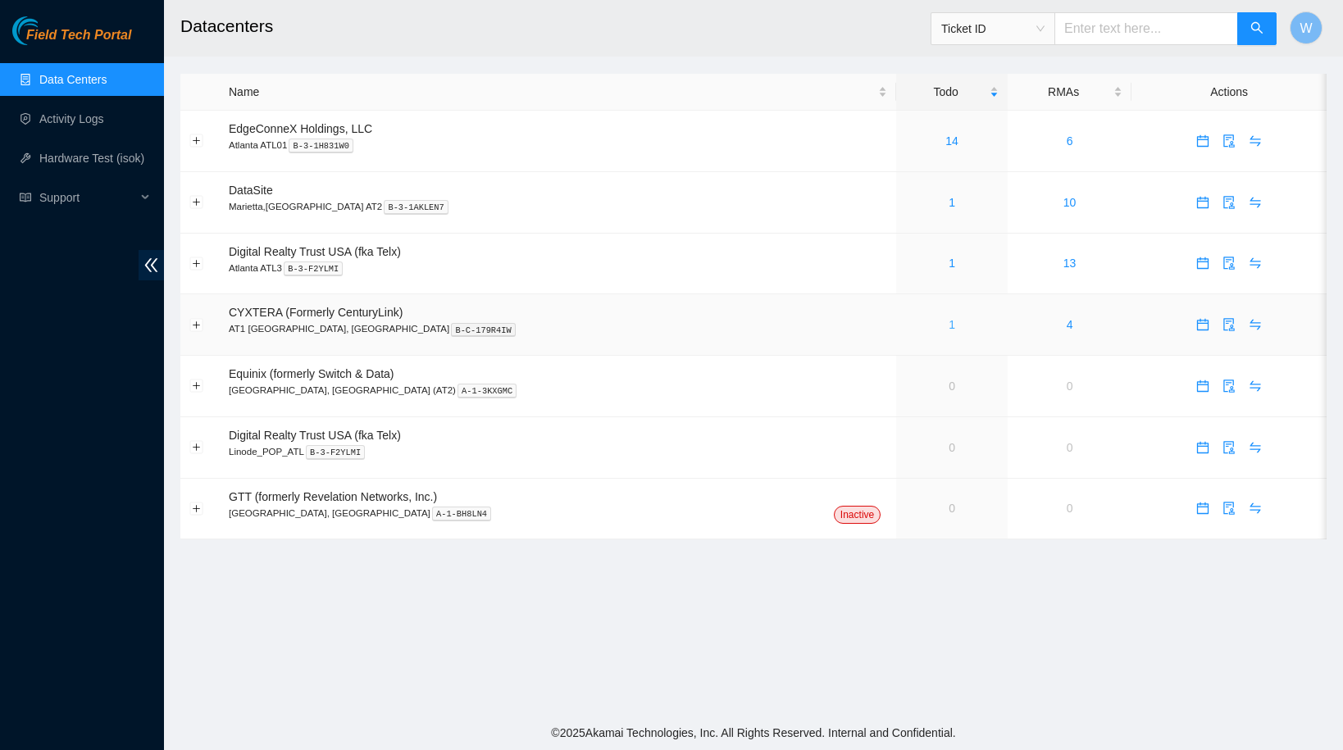
click at [948, 325] on link "1" at bounding box center [951, 324] width 7 height 13
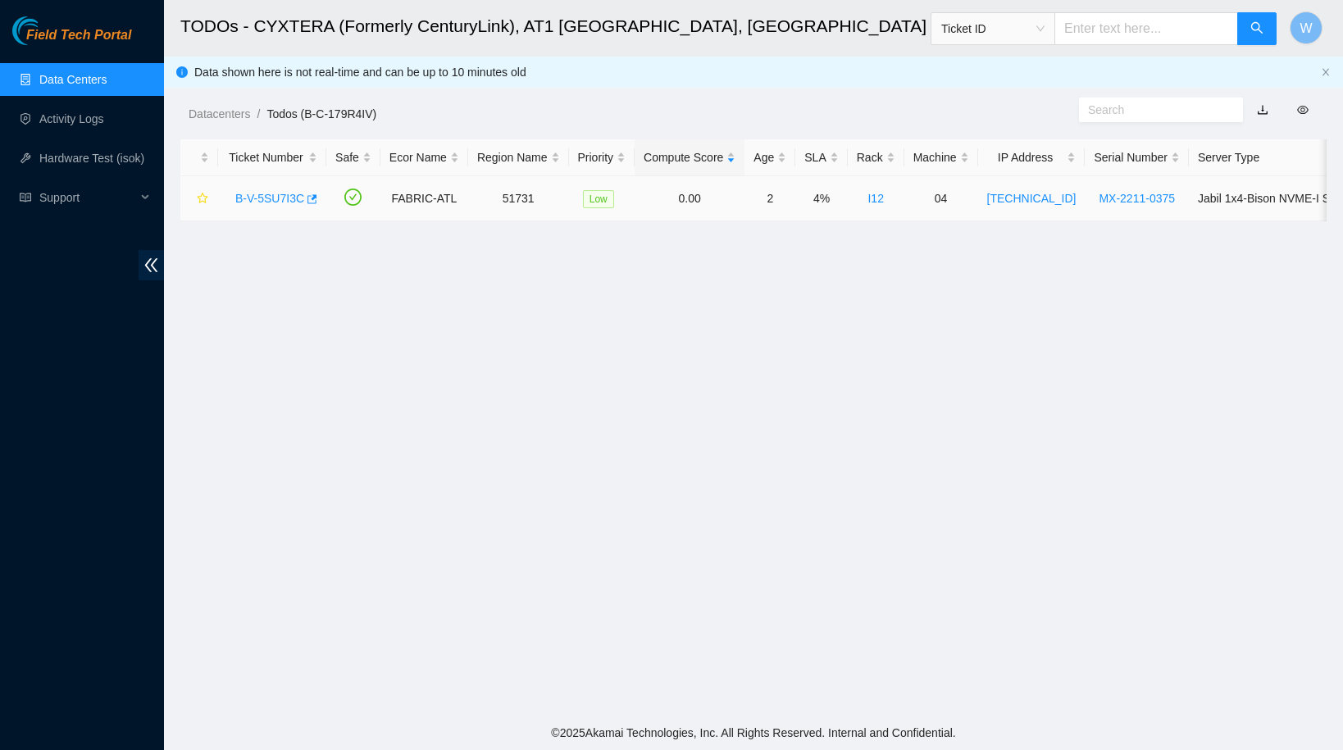
click at [252, 198] on link "B-V-5SU7I3C" at bounding box center [269, 198] width 69 height 13
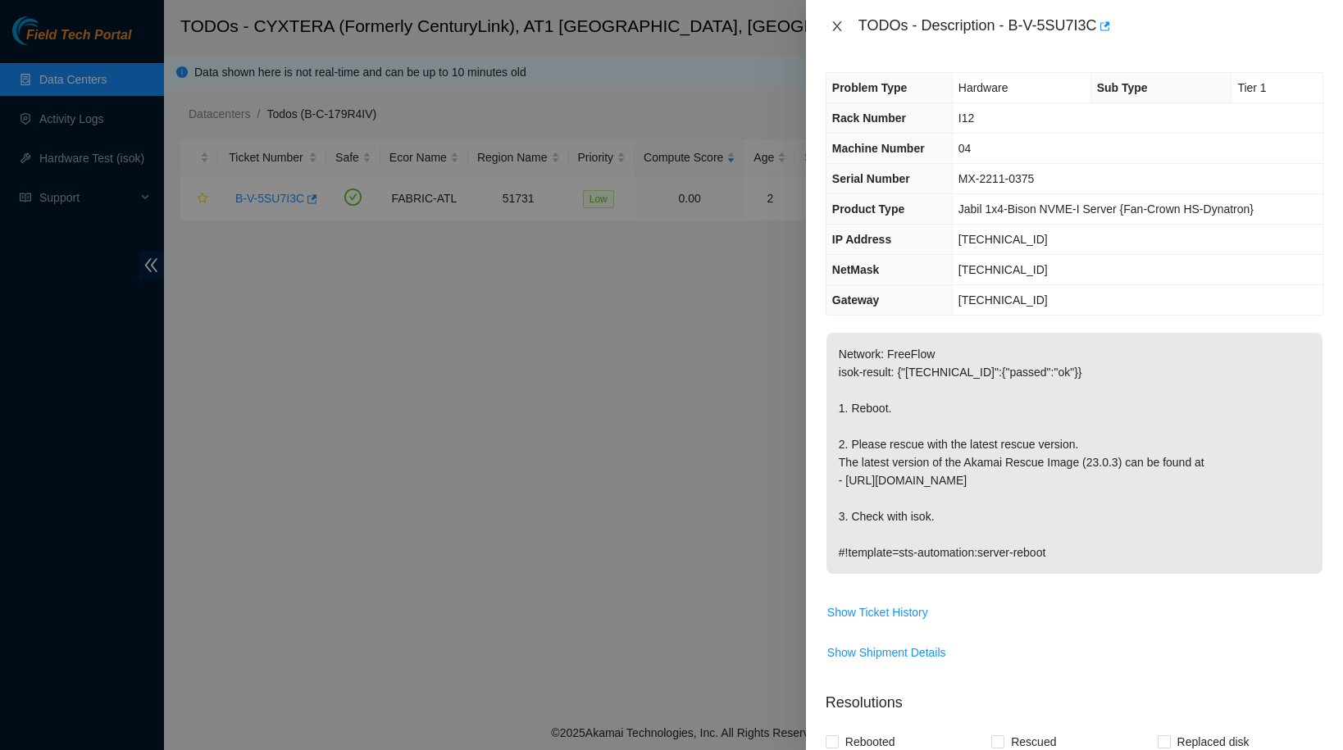
click at [838, 25] on icon "close" at bounding box center [836, 26] width 9 height 10
